Goal: Obtain resource: Download file/media

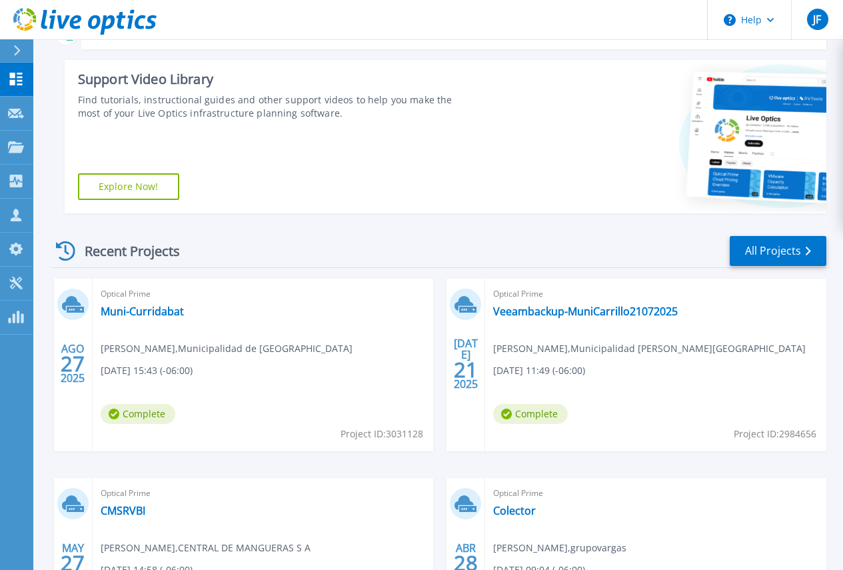
scroll to position [200, 0]
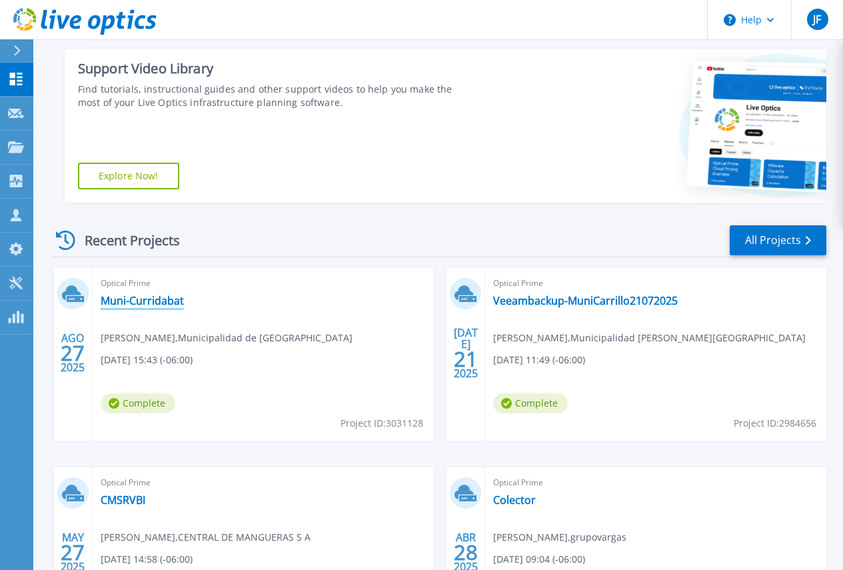
click at [131, 302] on link "Muni-Curridabat" at bounding box center [142, 300] width 83 height 13
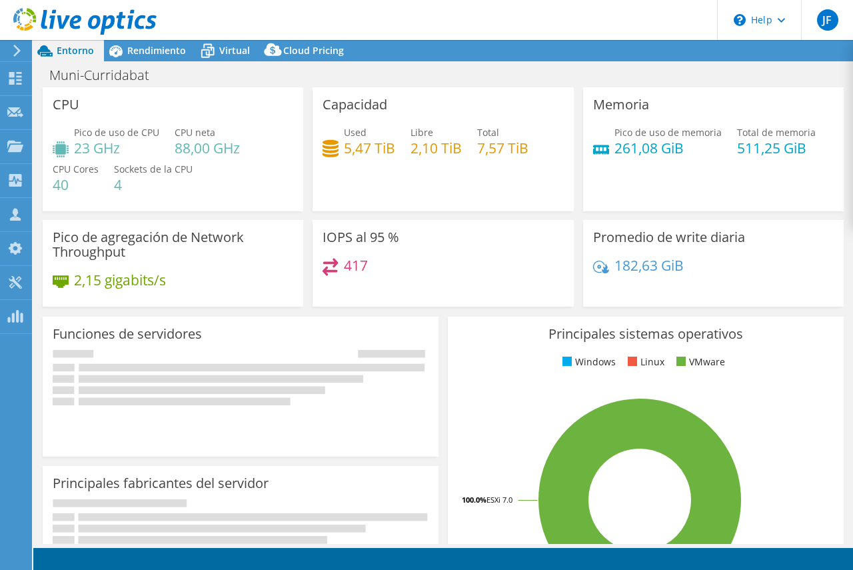
select select "USD"
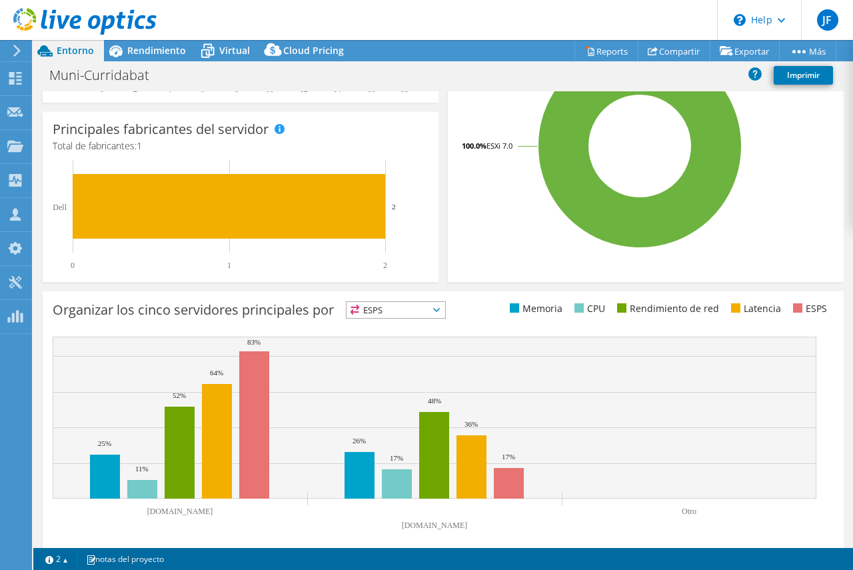
scroll to position [370, 0]
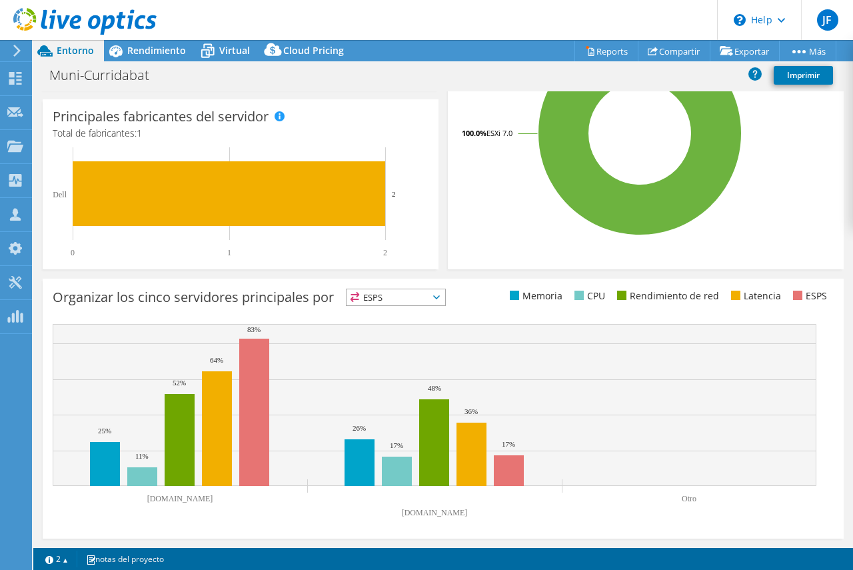
click at [445, 293] on span "ESPS" at bounding box center [395, 297] width 99 height 16
click at [385, 334] on li "Memoria" at bounding box center [395, 333] width 99 height 19
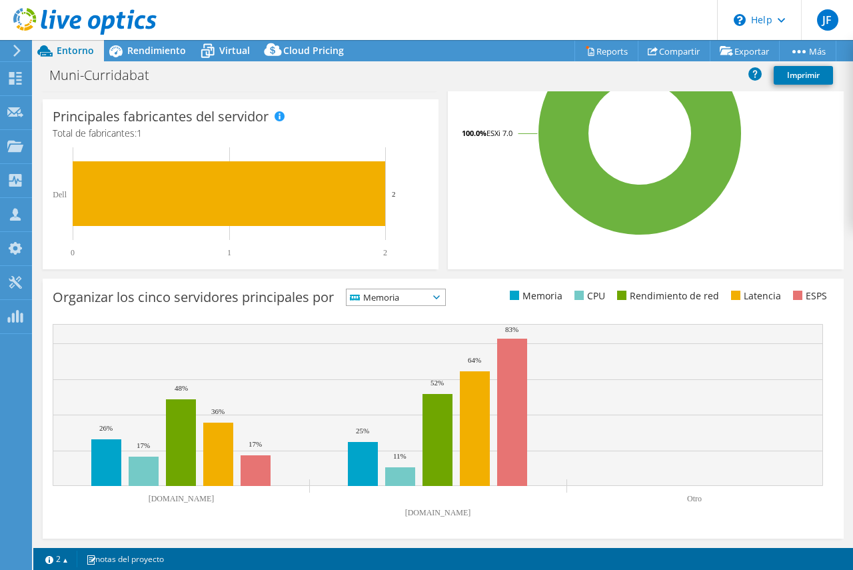
click at [445, 292] on span "Memoria" at bounding box center [395, 297] width 99 height 16
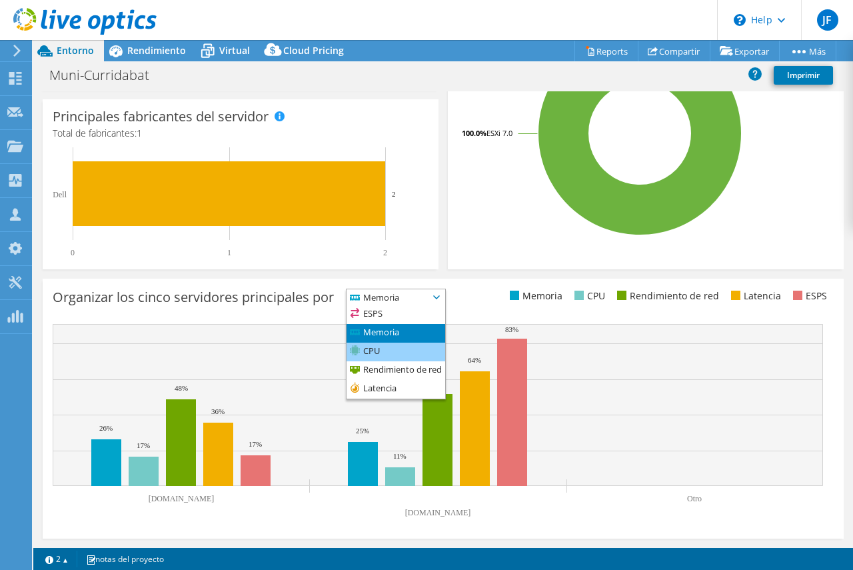
click at [378, 351] on li "CPU" at bounding box center [395, 351] width 99 height 19
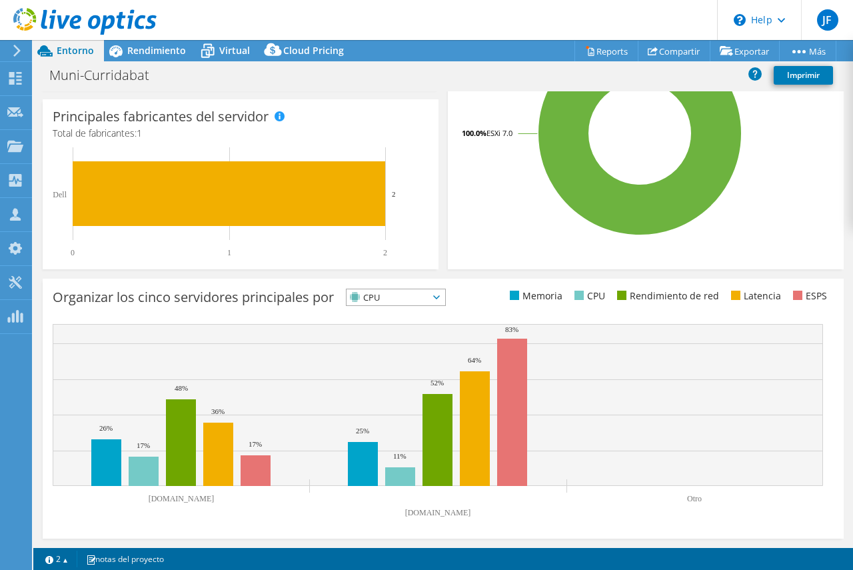
click at [445, 294] on span "CPU" at bounding box center [395, 297] width 99 height 16
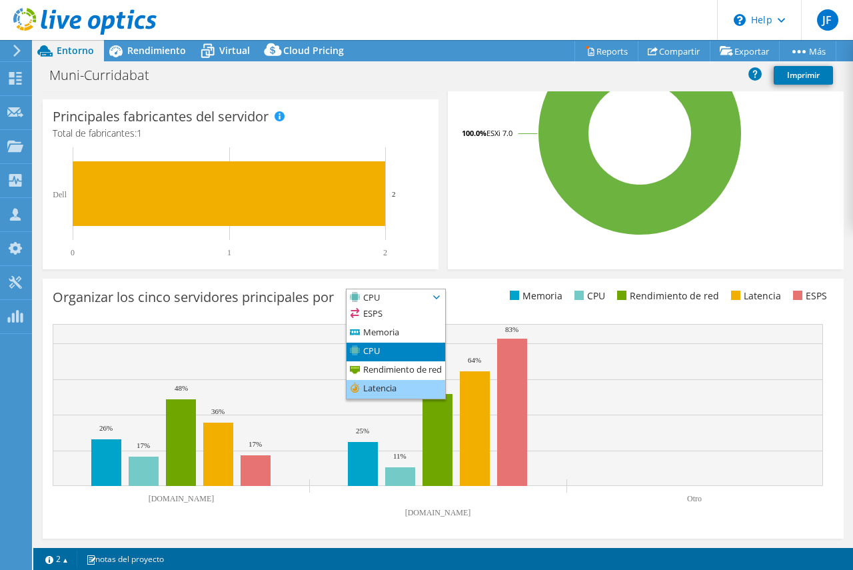
click at [379, 388] on li "Latencia" at bounding box center [395, 389] width 99 height 19
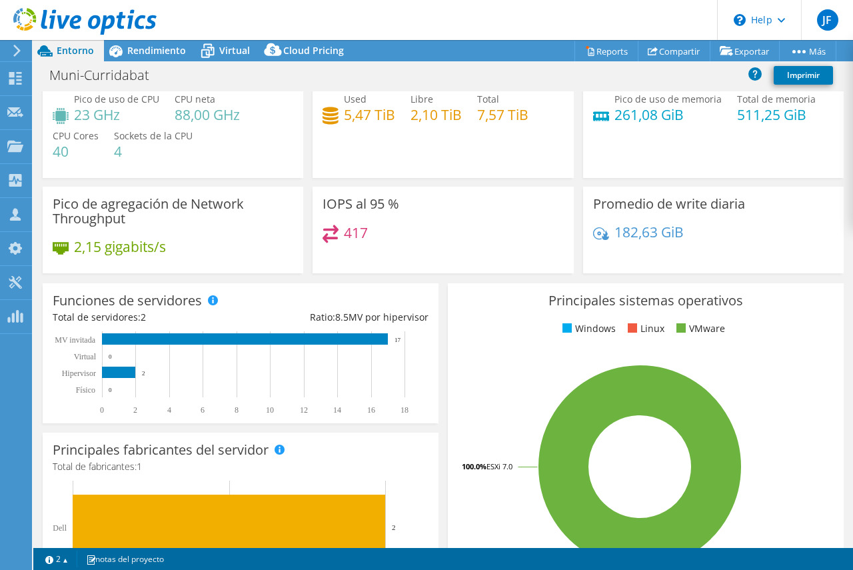
scroll to position [0, 0]
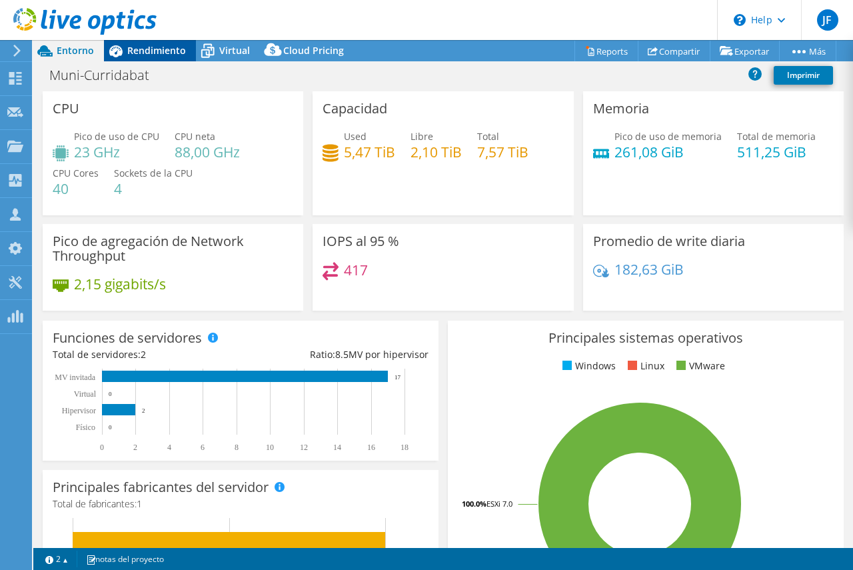
click at [144, 45] on span "Rendimiento" at bounding box center [156, 50] width 59 height 13
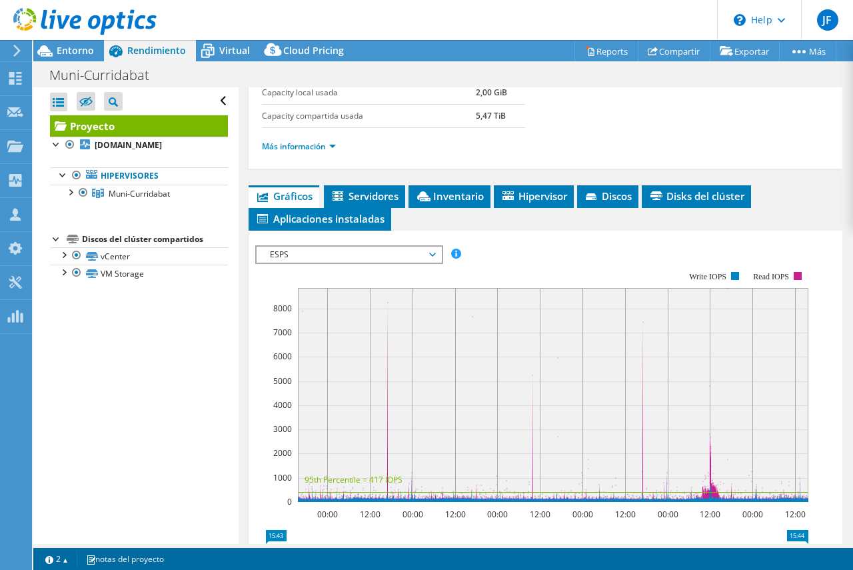
scroll to position [267, 0]
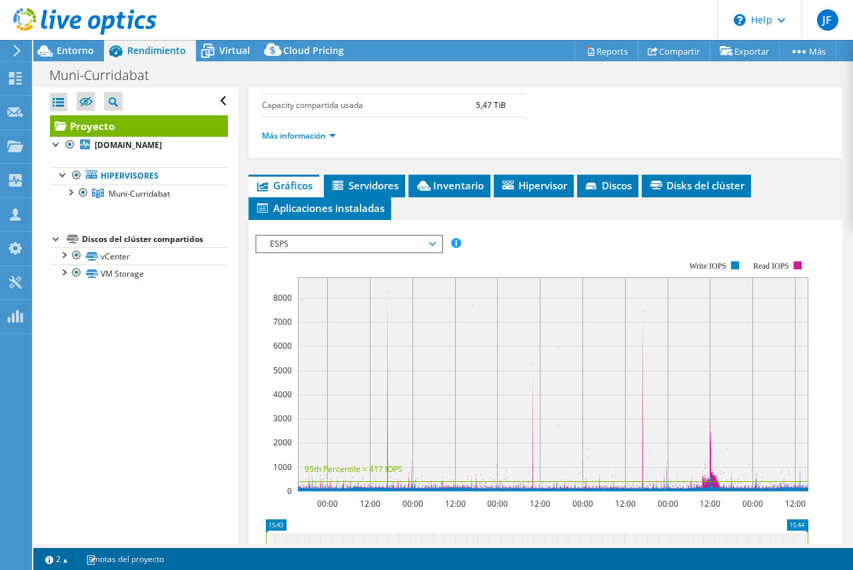
click at [438, 240] on span "ESPS" at bounding box center [349, 244] width 185 height 16
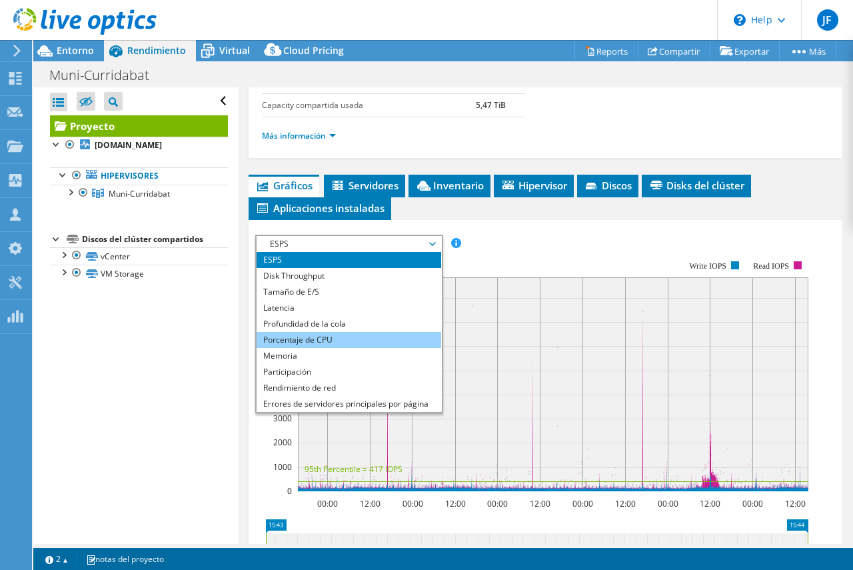
click at [306, 339] on li "Porcentaje de CPU" at bounding box center [349, 340] width 185 height 16
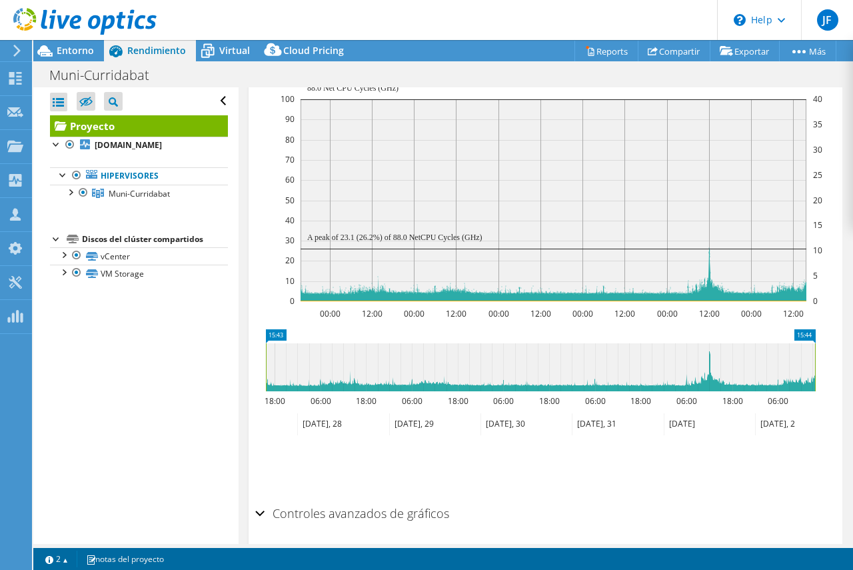
scroll to position [400, 0]
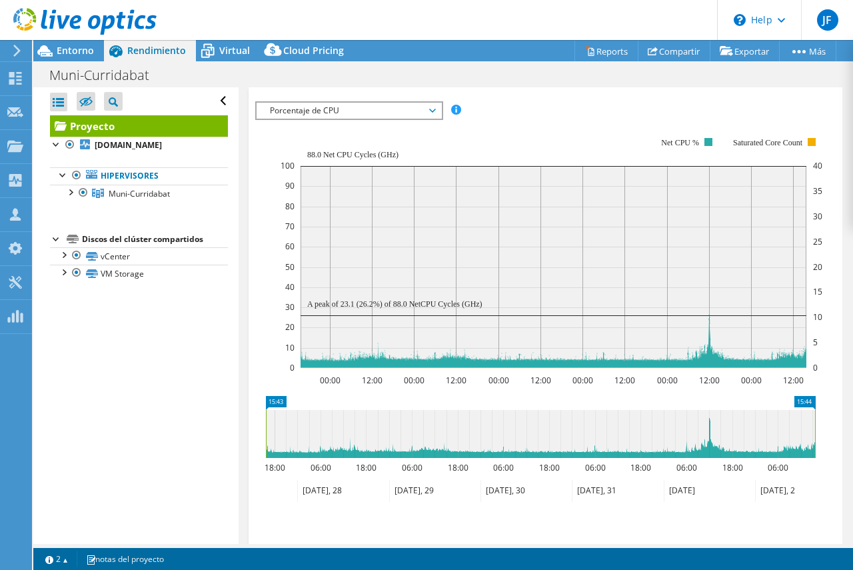
click at [434, 109] on span "Porcentaje de CPU" at bounding box center [348, 111] width 171 height 16
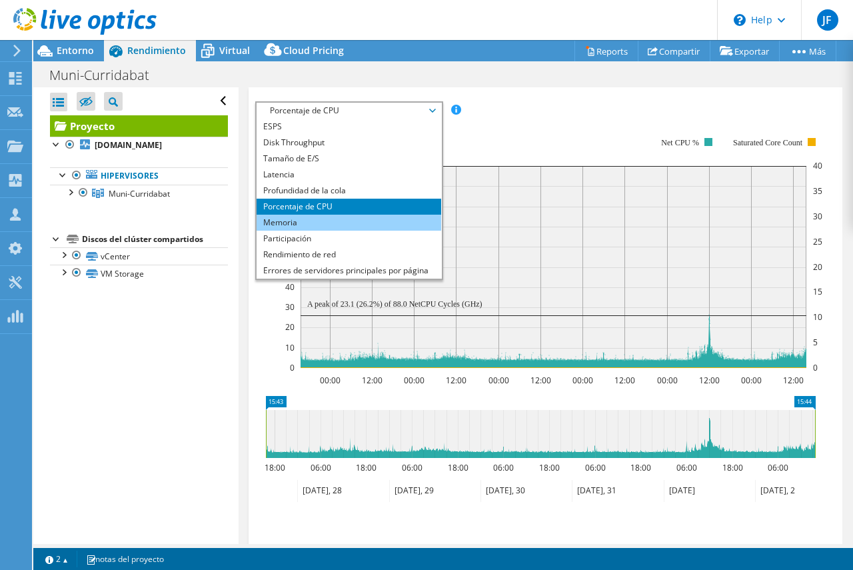
click at [298, 223] on li "Memoria" at bounding box center [349, 223] width 185 height 16
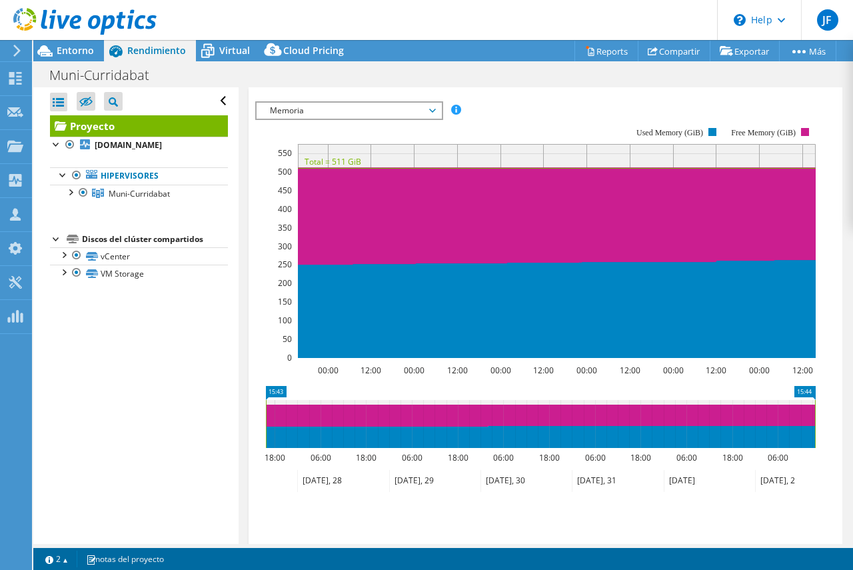
click at [434, 105] on span "Memoria" at bounding box center [348, 111] width 171 height 16
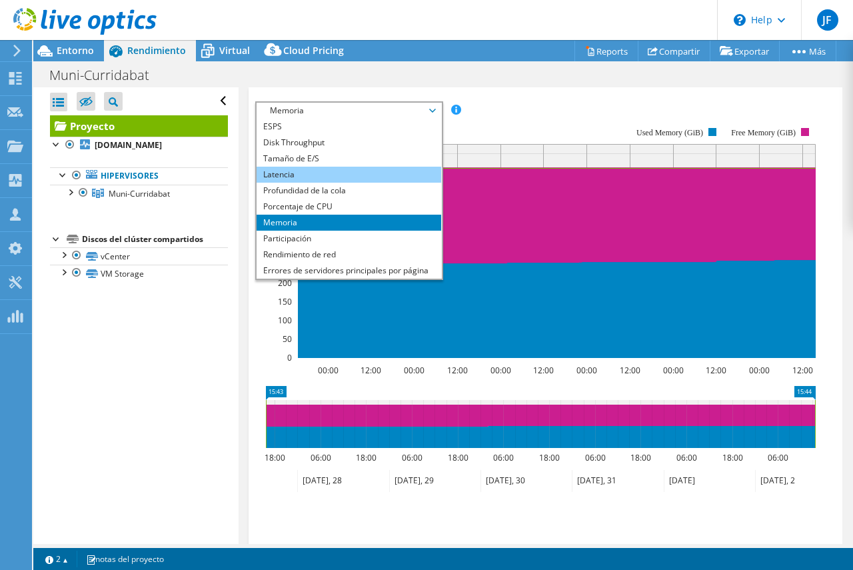
click at [288, 173] on li "Latencia" at bounding box center [349, 175] width 185 height 16
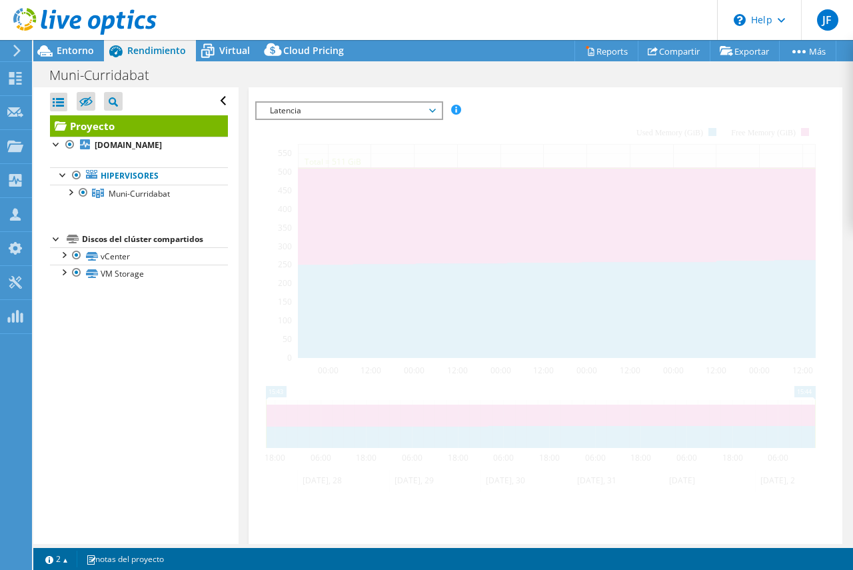
click at [302, 106] on span "Latencia" at bounding box center [348, 111] width 171 height 16
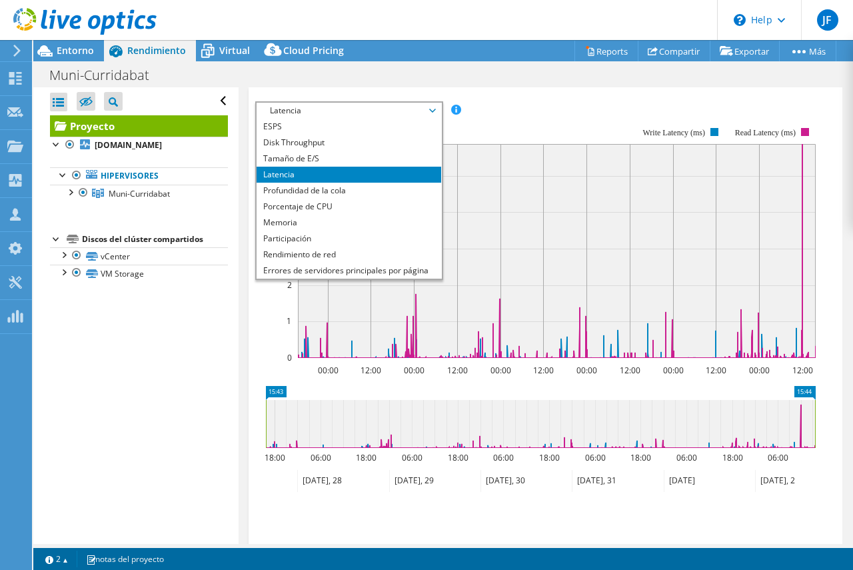
scroll to position [267, 0]
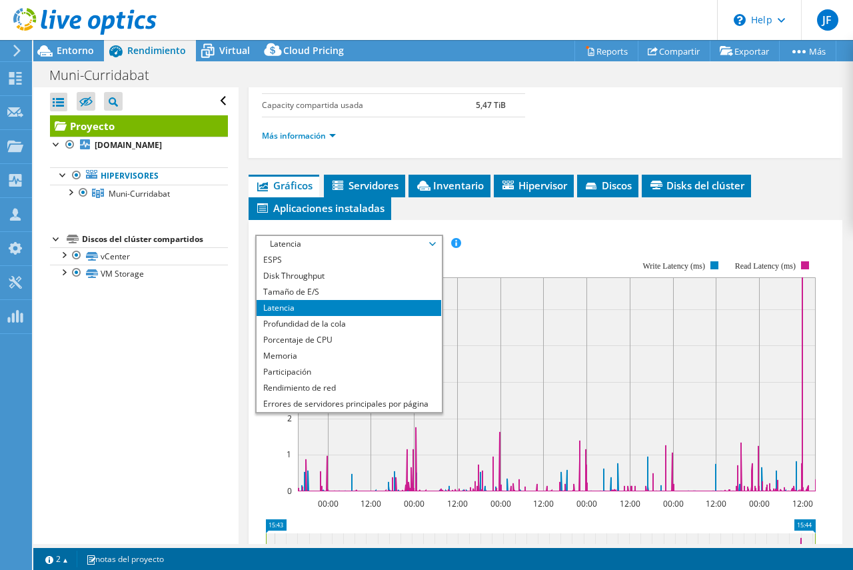
click at [290, 307] on li "Latencia" at bounding box center [349, 308] width 185 height 16
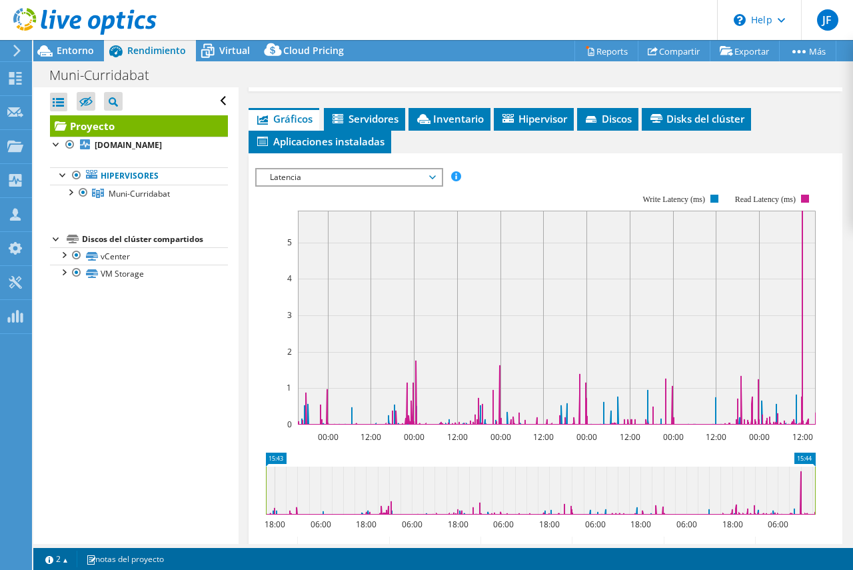
scroll to position [200, 0]
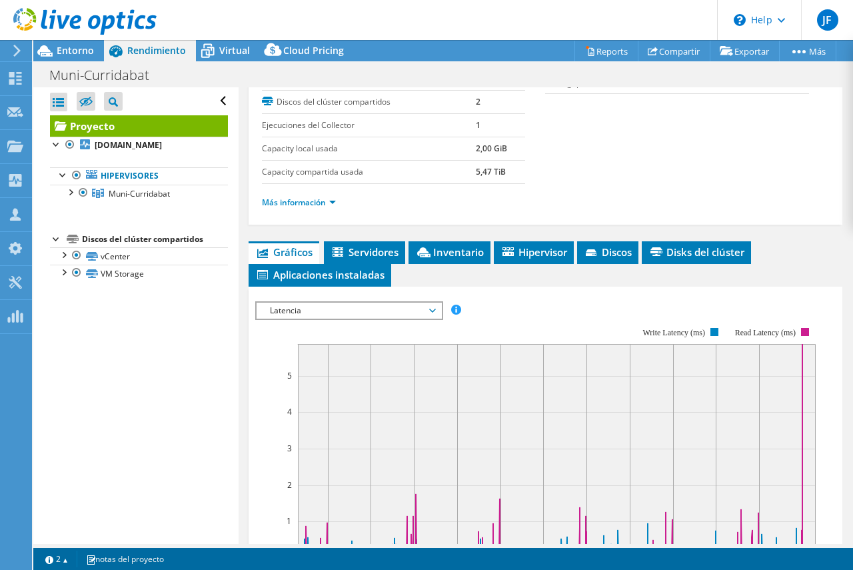
click at [434, 306] on span "Latencia" at bounding box center [348, 310] width 171 height 16
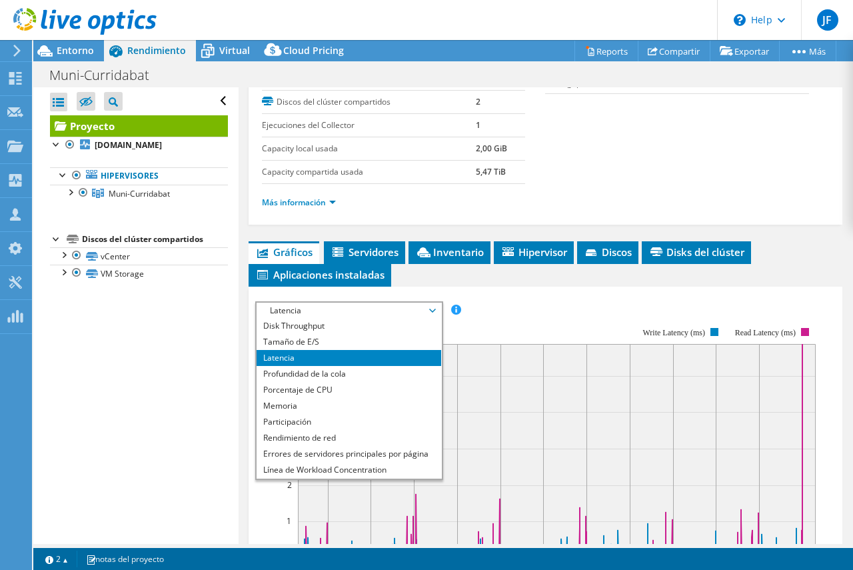
scroll to position [29, 0]
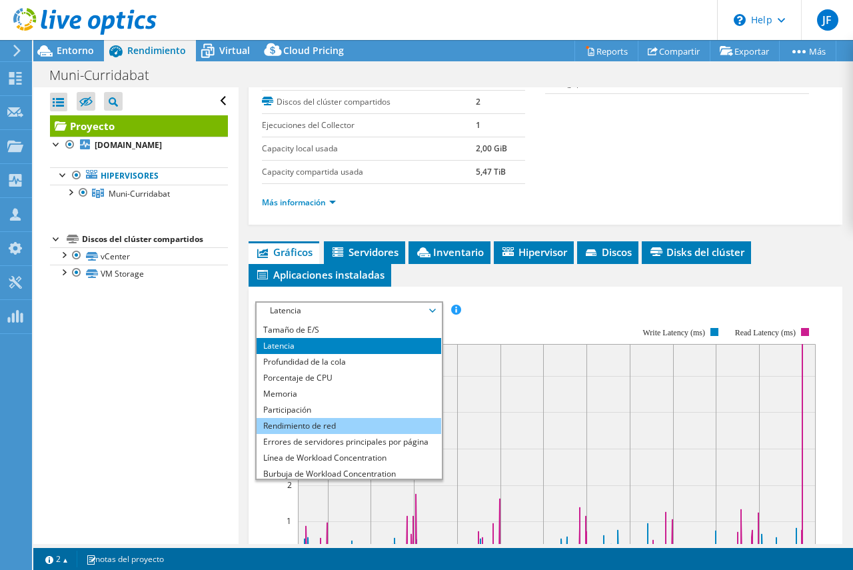
click at [320, 422] on li "Rendimiento de red" at bounding box center [349, 426] width 185 height 16
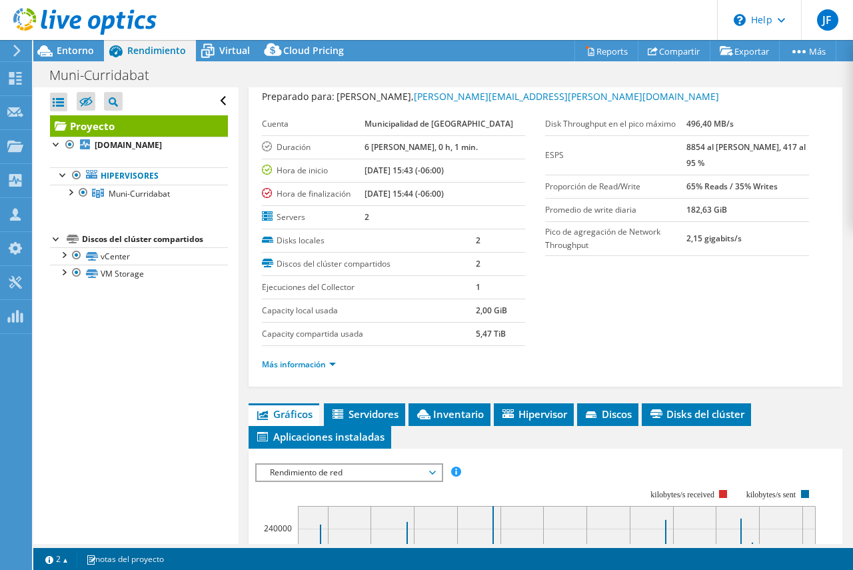
scroll to position [0, 0]
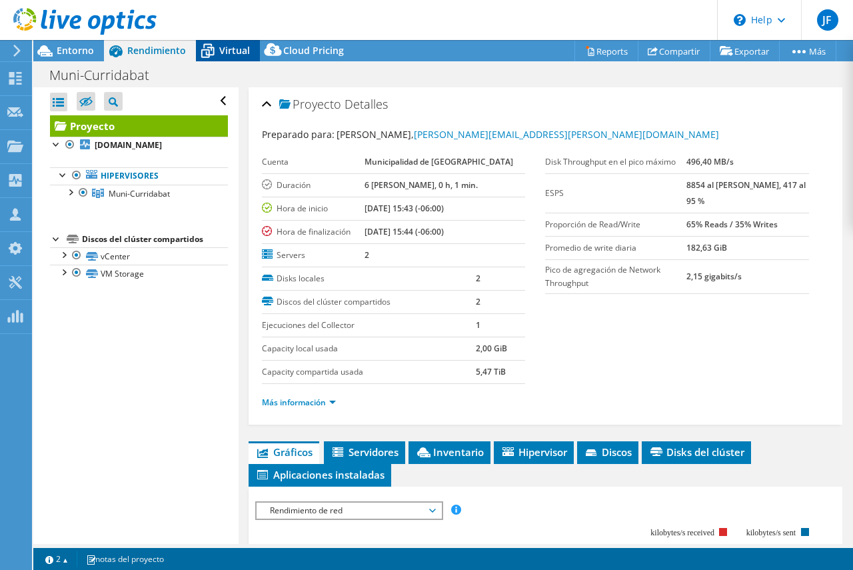
click at [245, 55] on span "Virtual" at bounding box center [234, 50] width 31 height 13
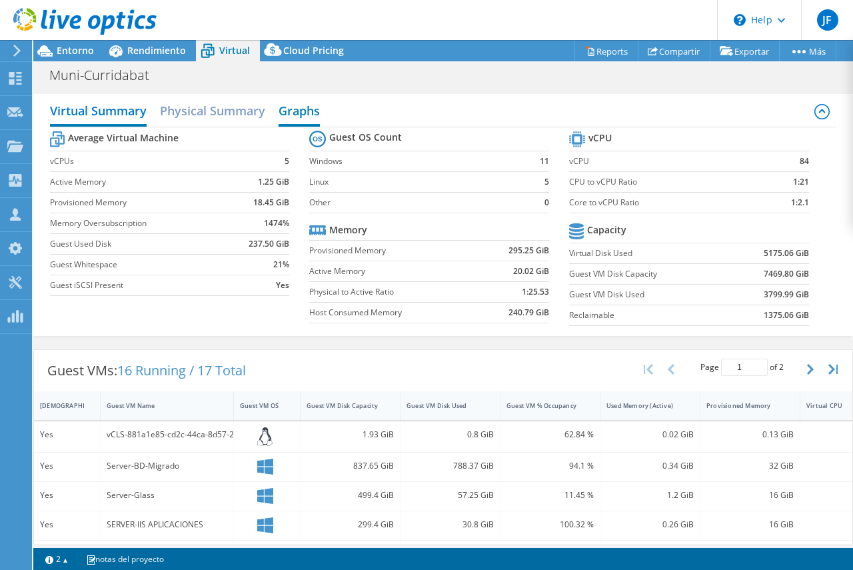
click at [300, 113] on h2 "Graphs" at bounding box center [298, 111] width 41 height 29
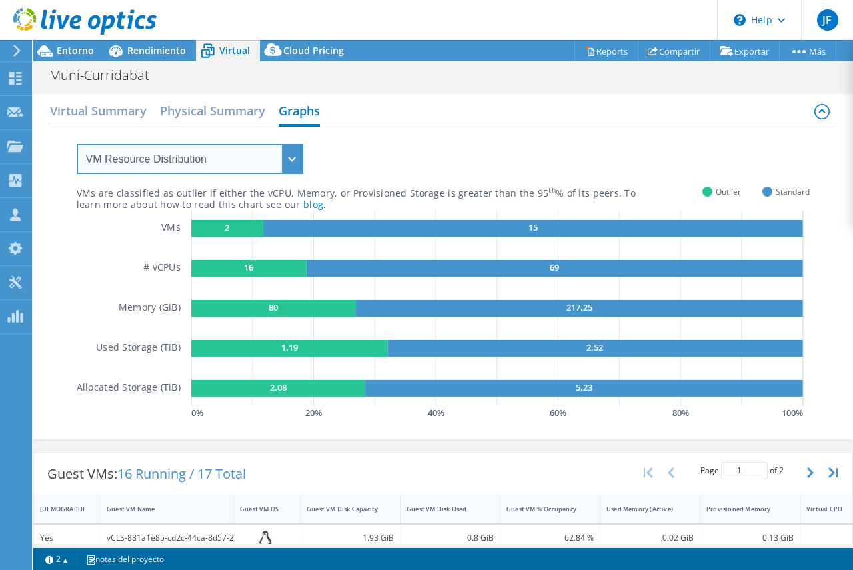
click at [219, 154] on select "VM Resource Distribution Provisioning Contrast Over Provisioning" at bounding box center [190, 159] width 227 height 30
click at [77, 144] on select "VM Resource Distribution Provisioning Contrast Over Provisioning" at bounding box center [190, 159] width 227 height 30
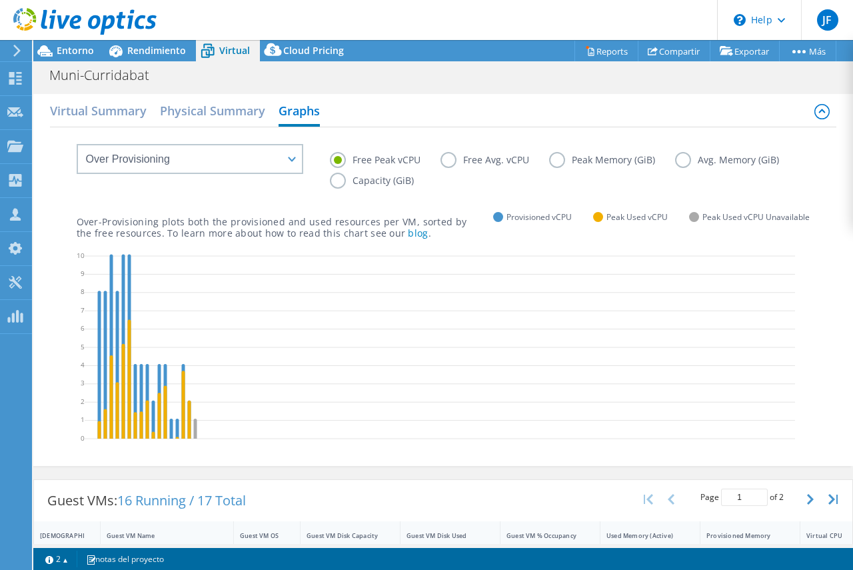
click at [556, 159] on label "Peak Memory (GiB)" at bounding box center [612, 160] width 126 height 16
click at [0, 0] on input "Peak Memory (GiB)" at bounding box center [0, 0] width 0 height 0
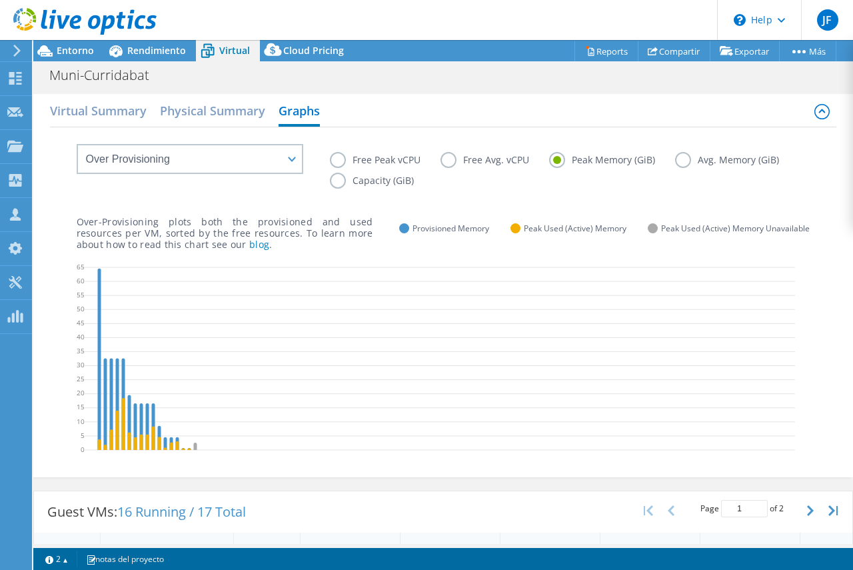
click at [681, 153] on label "Avg. Memory (GiB)" at bounding box center [737, 160] width 124 height 16
click at [0, 0] on input "Avg. Memory (GiB)" at bounding box center [0, 0] width 0 height 0
click at [336, 180] on label "Capacity (GiB)" at bounding box center [382, 181] width 104 height 16
click at [0, 0] on input "Capacity (GiB)" at bounding box center [0, 0] width 0 height 0
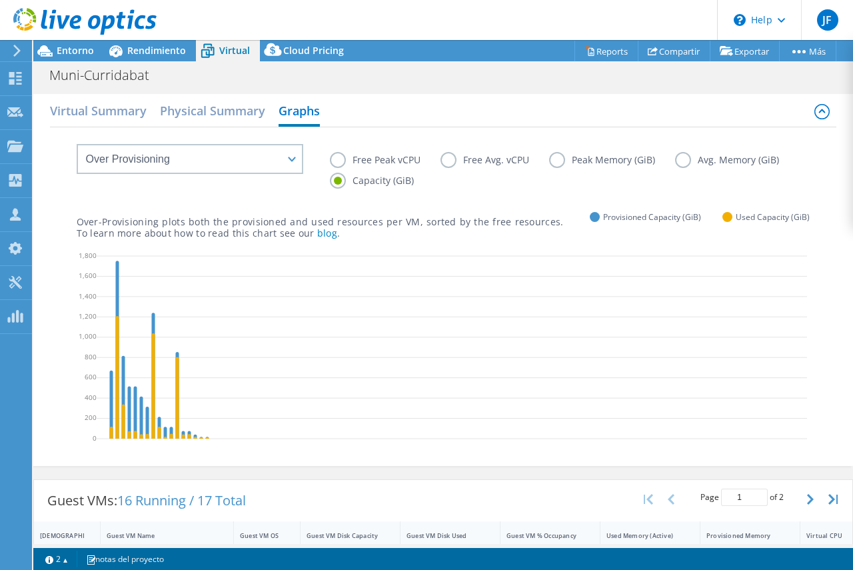
click at [556, 161] on label "Peak Memory (GiB)" at bounding box center [612, 160] width 126 height 16
click at [0, 0] on input "Peak Memory (GiB)" at bounding box center [0, 0] width 0 height 0
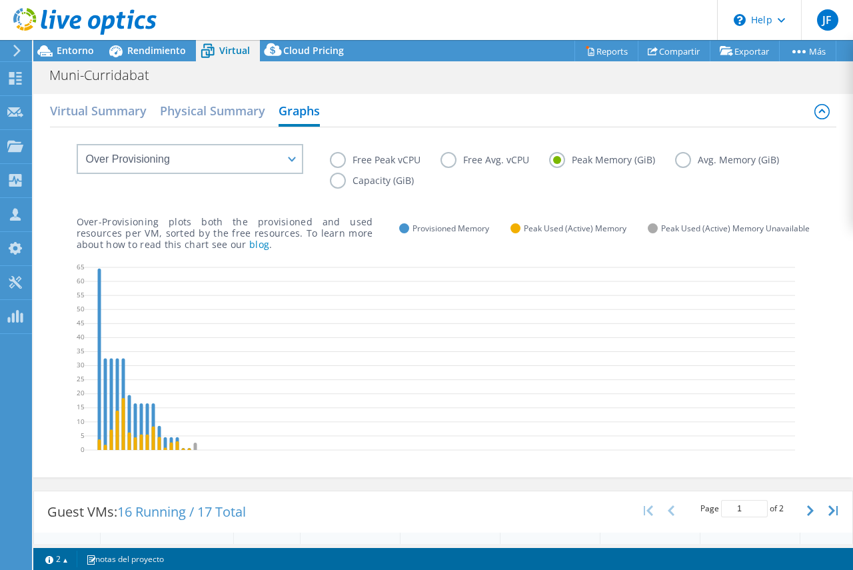
click at [450, 160] on label "Free Avg. vCPU" at bounding box center [494, 160] width 109 height 16
click at [0, 0] on input "Free Avg. vCPU" at bounding box center [0, 0] width 0 height 0
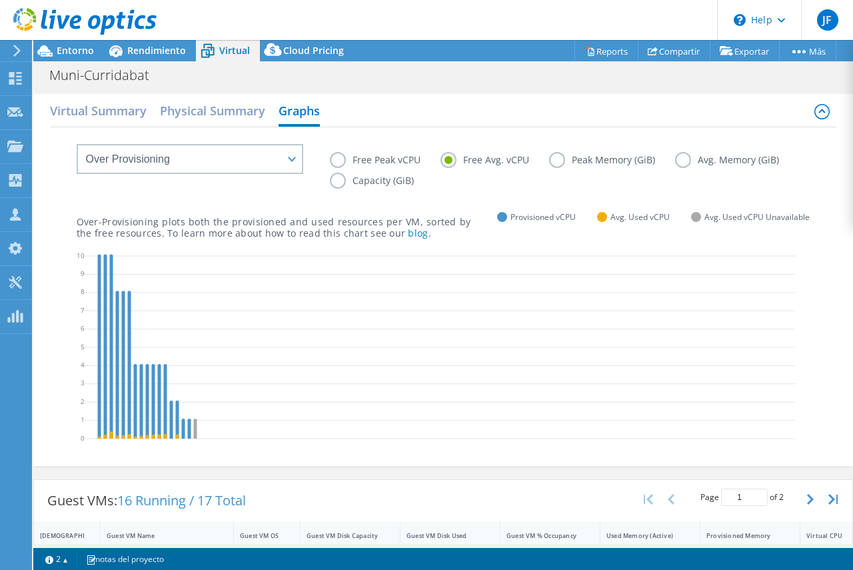
click at [330, 163] on label "Free Peak vCPU" at bounding box center [385, 160] width 111 height 16
click at [0, 0] on input "Free Peak vCPU" at bounding box center [0, 0] width 0 height 0
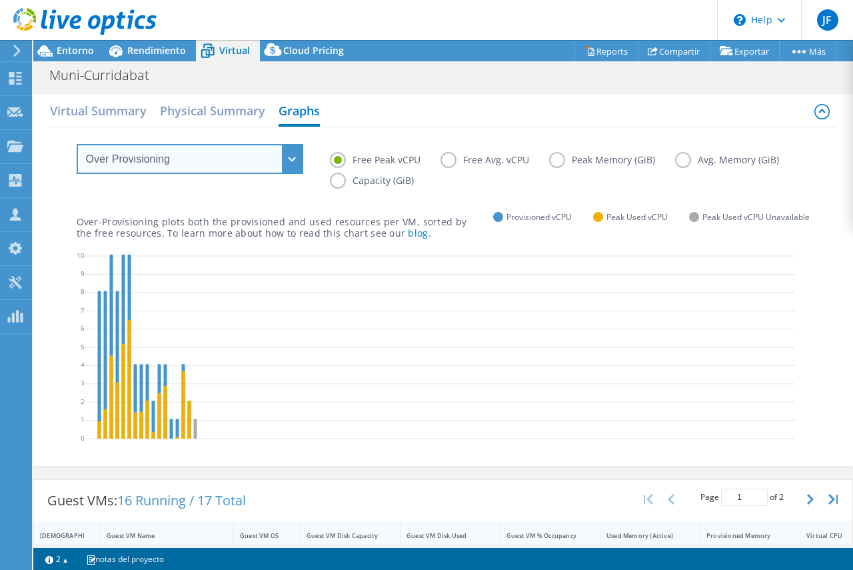
click at [285, 159] on select "VM Resource Distribution Provisioning Contrast Over Provisioning" at bounding box center [190, 159] width 227 height 30
click at [77, 144] on select "VM Resource Distribution Provisioning Contrast Over Provisioning" at bounding box center [190, 159] width 227 height 30
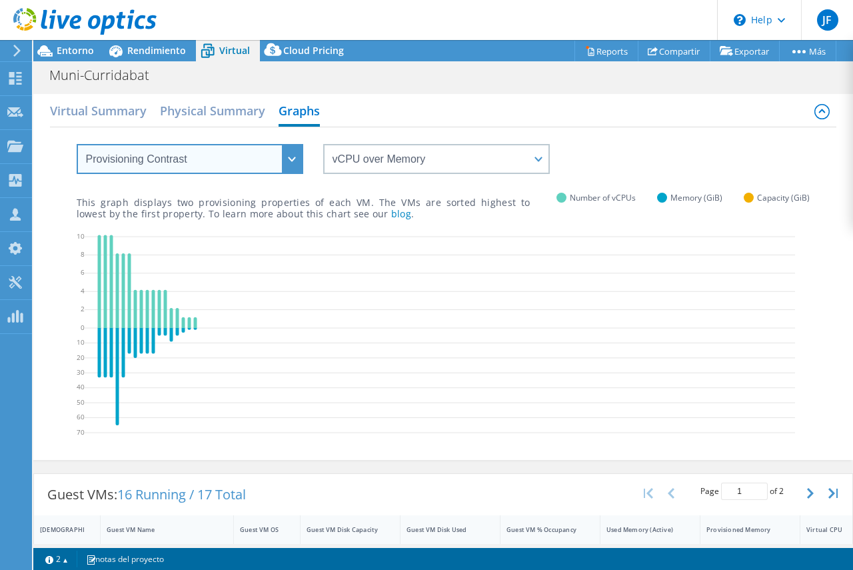
click at [290, 160] on select "VM Resource Distribution Provisioning Contrast Over Provisioning" at bounding box center [190, 159] width 227 height 30
select select "VM Resource Distribution"
click at [77, 144] on select "VM Resource Distribution Provisioning Contrast Over Provisioning" at bounding box center [190, 159] width 227 height 30
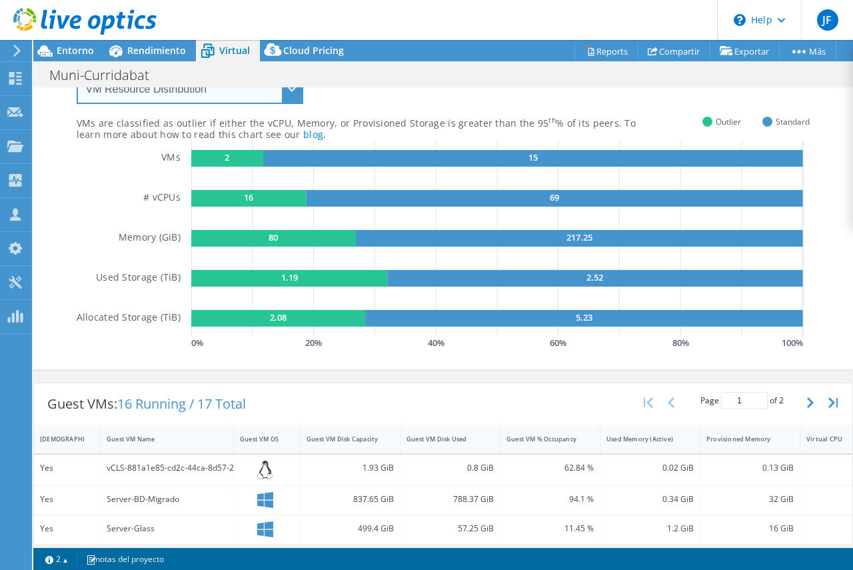
scroll to position [67, 0]
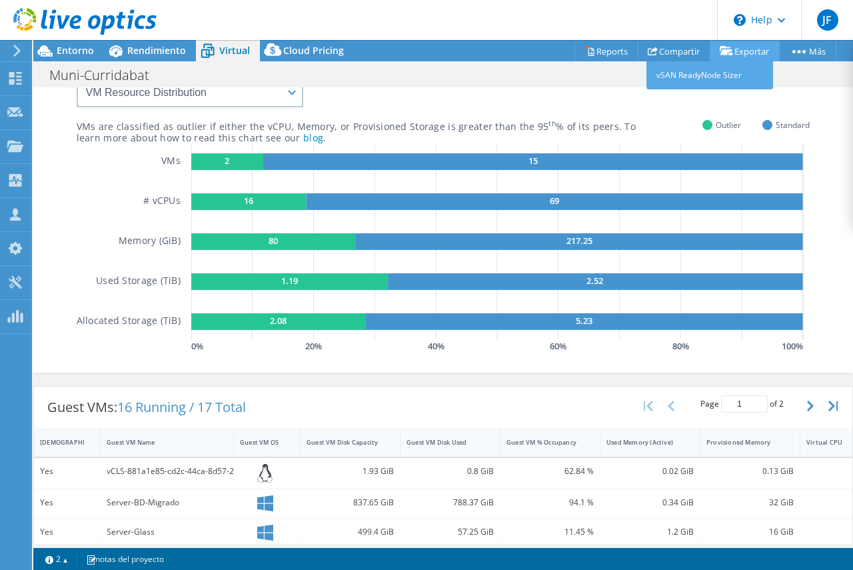
click at [748, 54] on link "Exportar" at bounding box center [745, 51] width 70 height 21
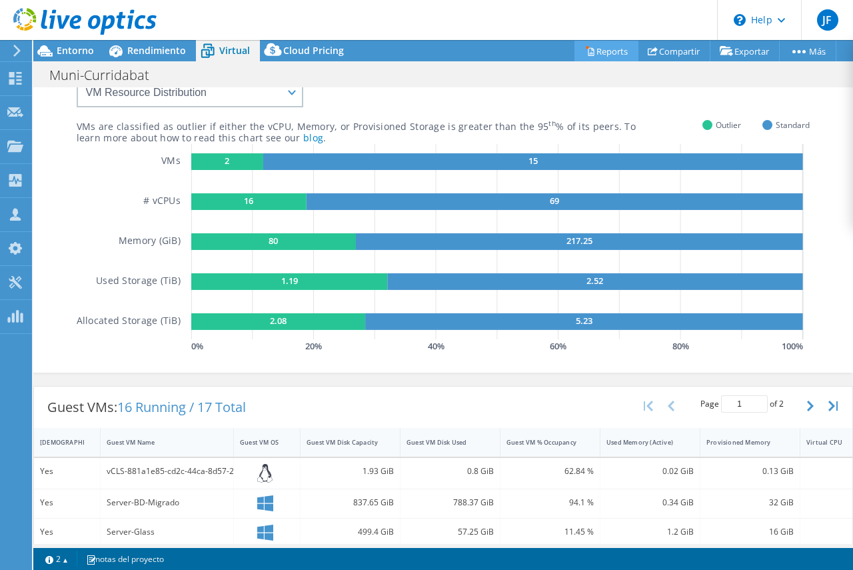
click at [588, 49] on link "Reports" at bounding box center [606, 51] width 64 height 21
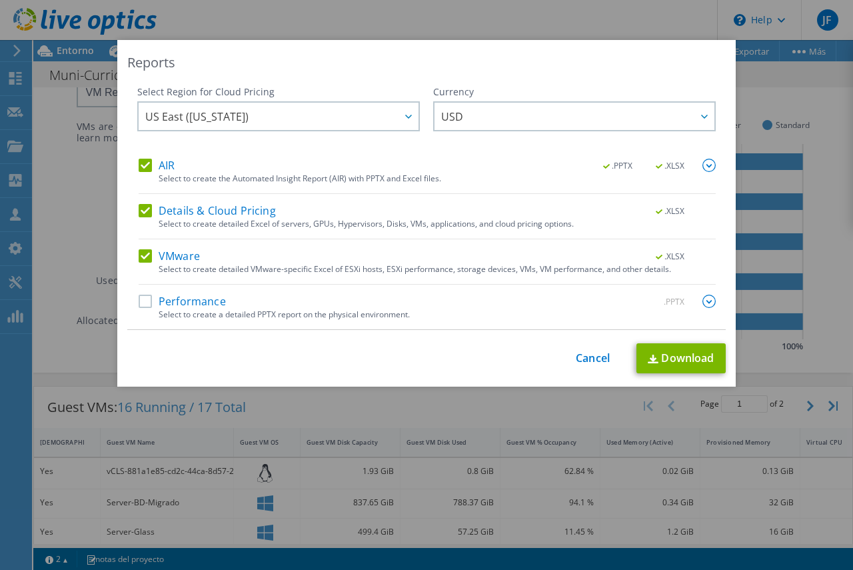
click at [141, 303] on label "Performance" at bounding box center [182, 300] width 87 height 13
click at [0, 0] on input "Performance" at bounding box center [0, 0] width 0 height 0
click at [663, 356] on link "Download" at bounding box center [680, 358] width 89 height 30
click at [584, 355] on link "Cancel" at bounding box center [593, 358] width 34 height 13
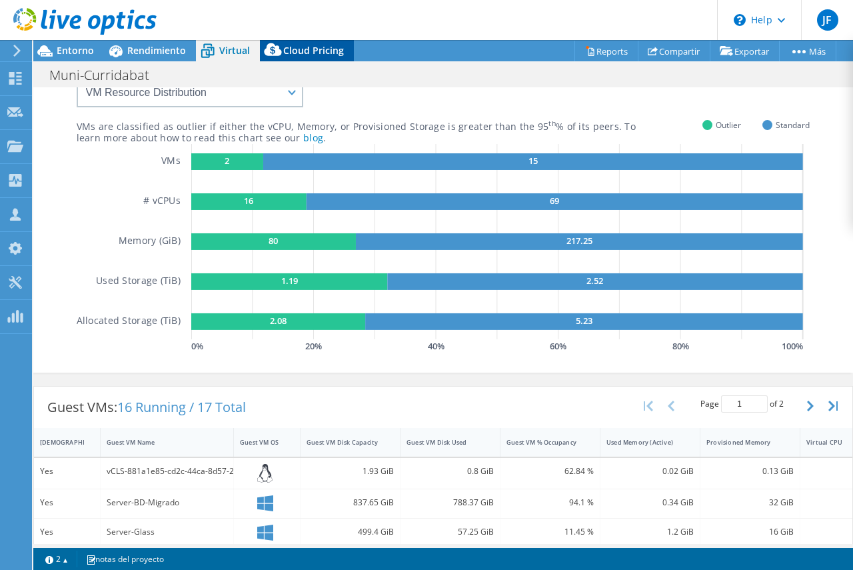
click at [304, 50] on span "Cloud Pricing" at bounding box center [313, 50] width 61 height 13
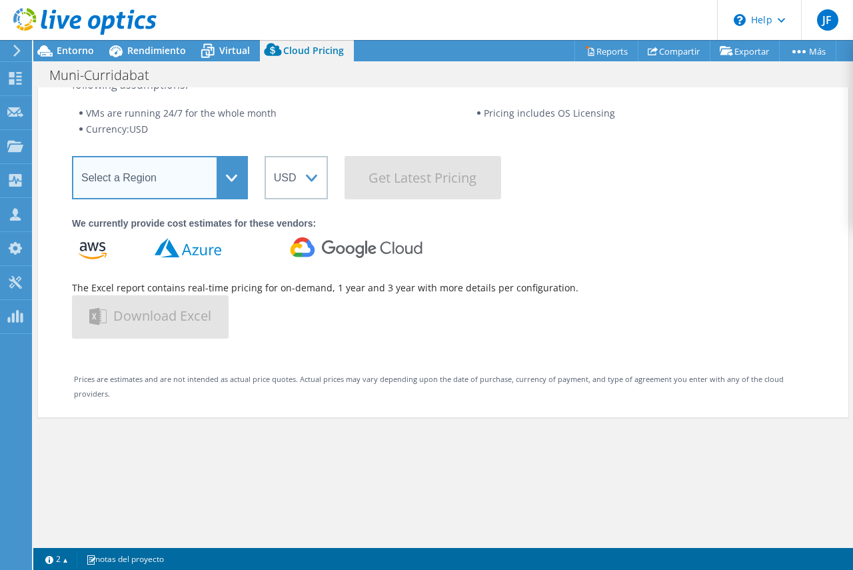
click at [187, 163] on select "Select a Region [GEOGRAPHIC_DATA] ([GEOGRAPHIC_DATA]) [GEOGRAPHIC_DATA] ([GEOGR…" at bounding box center [160, 177] width 176 height 43
select select "USEast"
click at [72, 156] on select "Select a Region [GEOGRAPHIC_DATA] ([GEOGRAPHIC_DATA]) [GEOGRAPHIC_DATA] ([GEOGR…" at bounding box center [160, 177] width 176 height 43
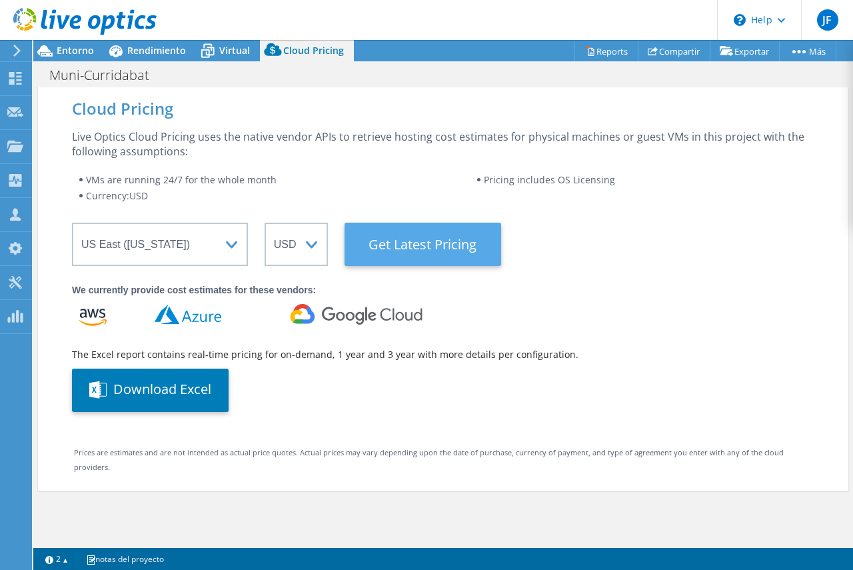
click at [434, 242] on Latest "Get Latest Pricing" at bounding box center [422, 244] width 157 height 43
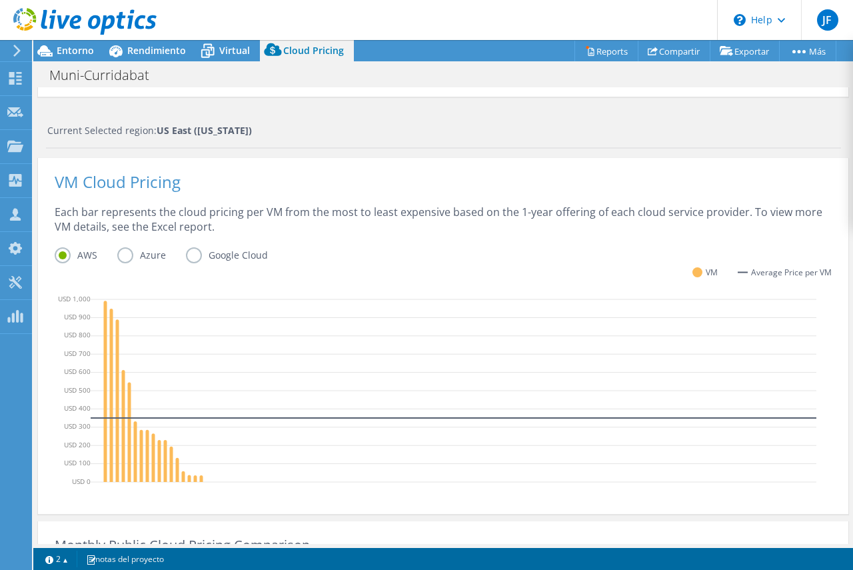
scroll to position [400, 0]
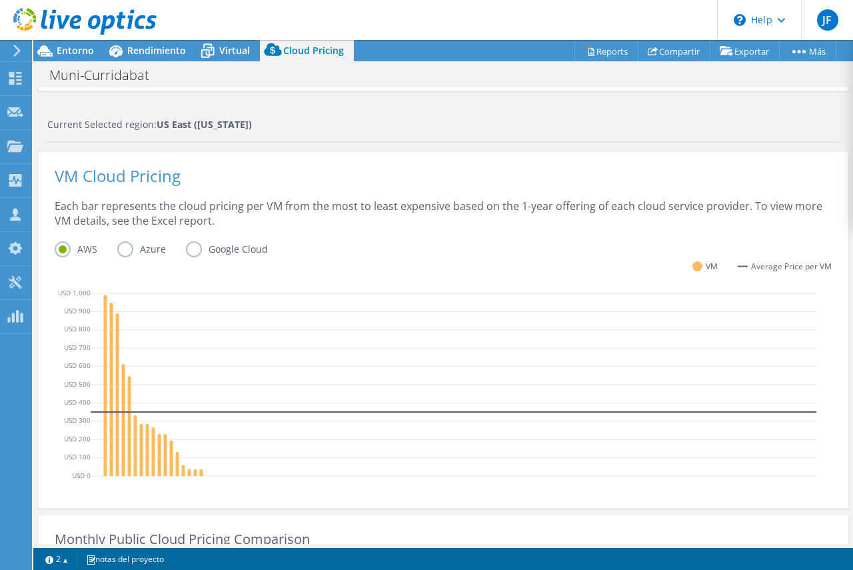
click at [127, 247] on label "Azure" at bounding box center [151, 249] width 69 height 16
click at [0, 0] on input "Azure" at bounding box center [0, 0] width 0 height 0
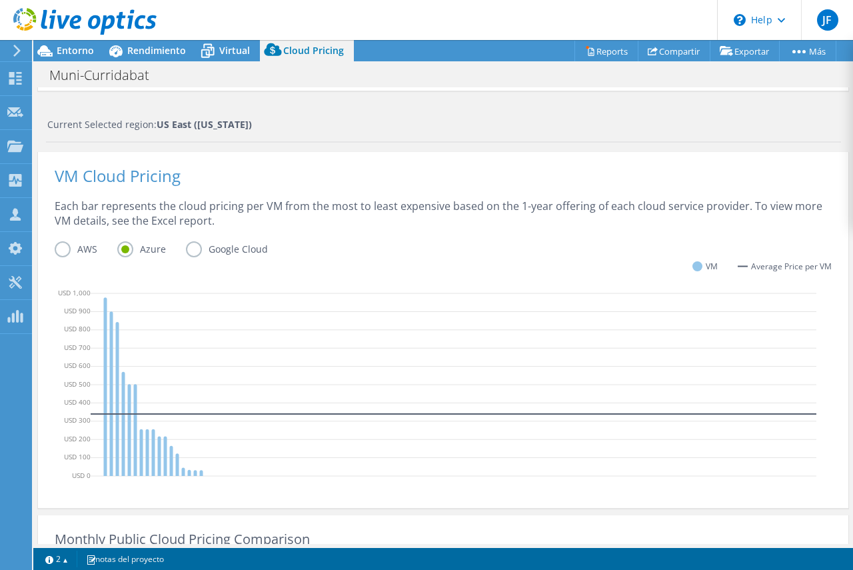
click at [191, 248] on label "Google Cloud" at bounding box center [237, 249] width 102 height 16
click at [0, 0] on input "Google Cloud" at bounding box center [0, 0] width 0 height 0
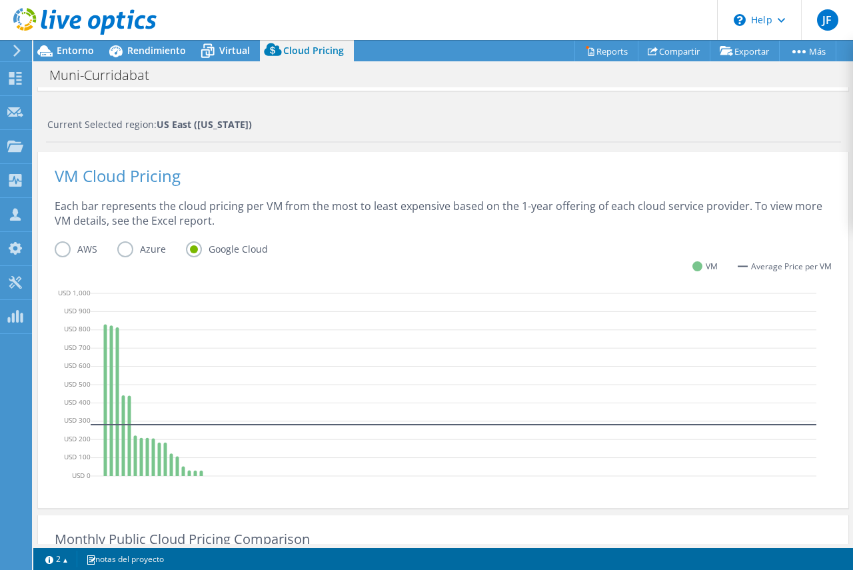
click at [67, 250] on label "AWS" at bounding box center [86, 249] width 63 height 16
click at [0, 0] on input "AWS" at bounding box center [0, 0] width 0 height 0
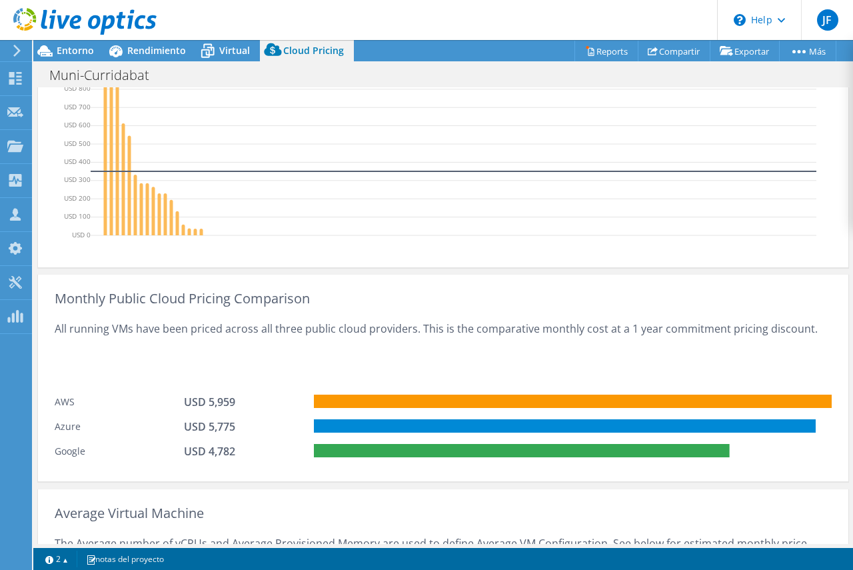
scroll to position [640, 0]
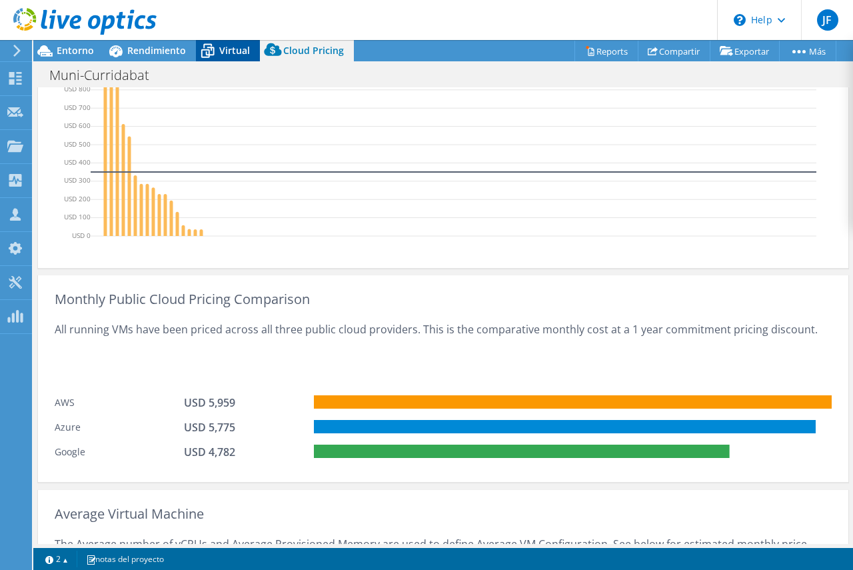
click at [234, 44] on span "Virtual" at bounding box center [234, 50] width 31 height 13
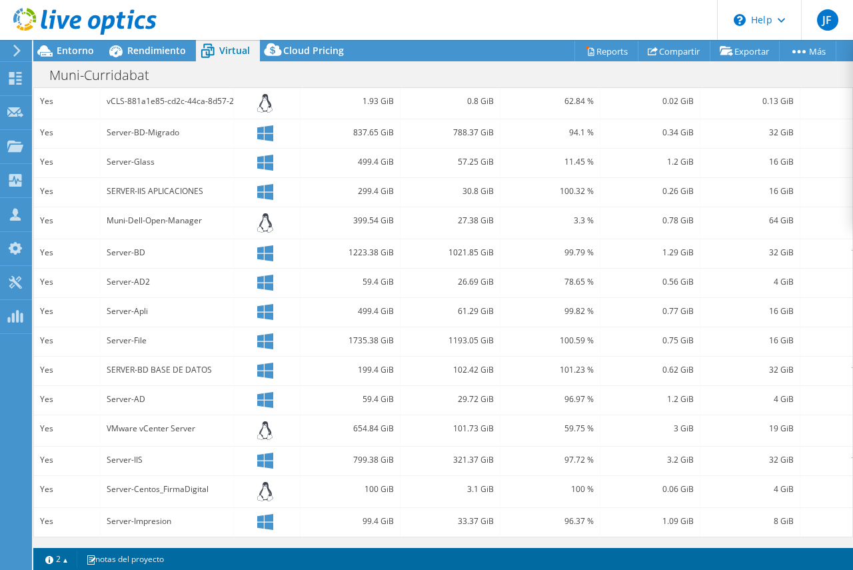
scroll to position [446, 0]
drag, startPoint x: 107, startPoint y: 300, endPoint x: 153, endPoint y: 299, distance: 45.3
click at [153, 304] on div "Server-Apli" at bounding box center [167, 311] width 121 height 15
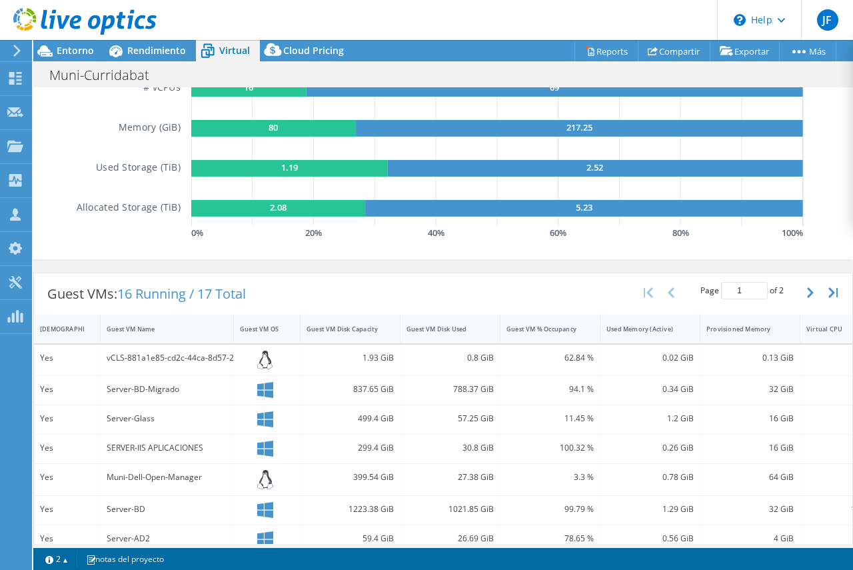
scroll to position [247, 0]
